Goal: Transaction & Acquisition: Obtain resource

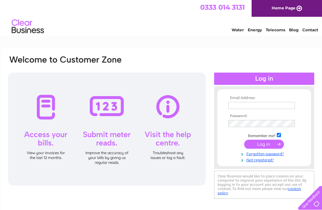
type input "accounts@twospoons-cafebar.co.uk"
click at [266, 144] on input "submit" at bounding box center [264, 144] width 40 height 9
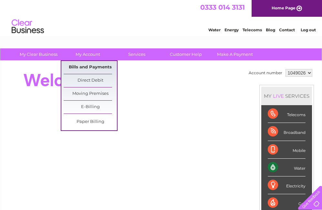
click at [95, 65] on link "Bills and Payments" at bounding box center [90, 67] width 53 height 13
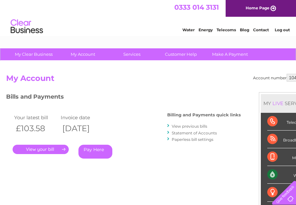
click at [48, 149] on link "." at bounding box center [41, 149] width 56 height 9
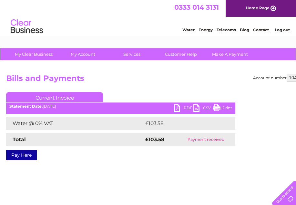
click at [179, 110] on link "PDF" at bounding box center [183, 108] width 19 height 9
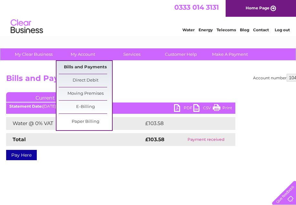
click at [89, 69] on link "Bills and Payments" at bounding box center [85, 67] width 53 height 13
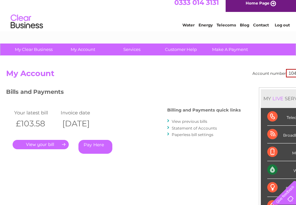
scroll to position [5, 0]
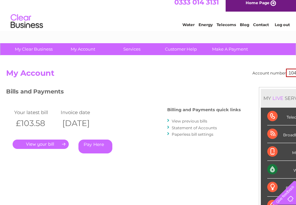
click at [188, 119] on link "View previous bills" at bounding box center [190, 121] width 36 height 5
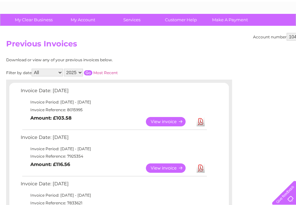
scroll to position [57, 0]
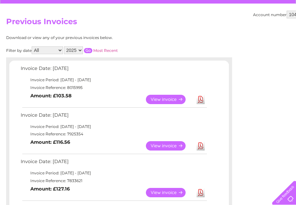
click at [159, 148] on link "View" at bounding box center [169, 145] width 47 height 9
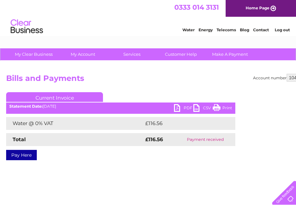
click at [177, 108] on link "PDF" at bounding box center [183, 108] width 19 height 9
click at [278, 31] on link "Log out" at bounding box center [282, 29] width 15 height 5
